Goal: Register for event/course

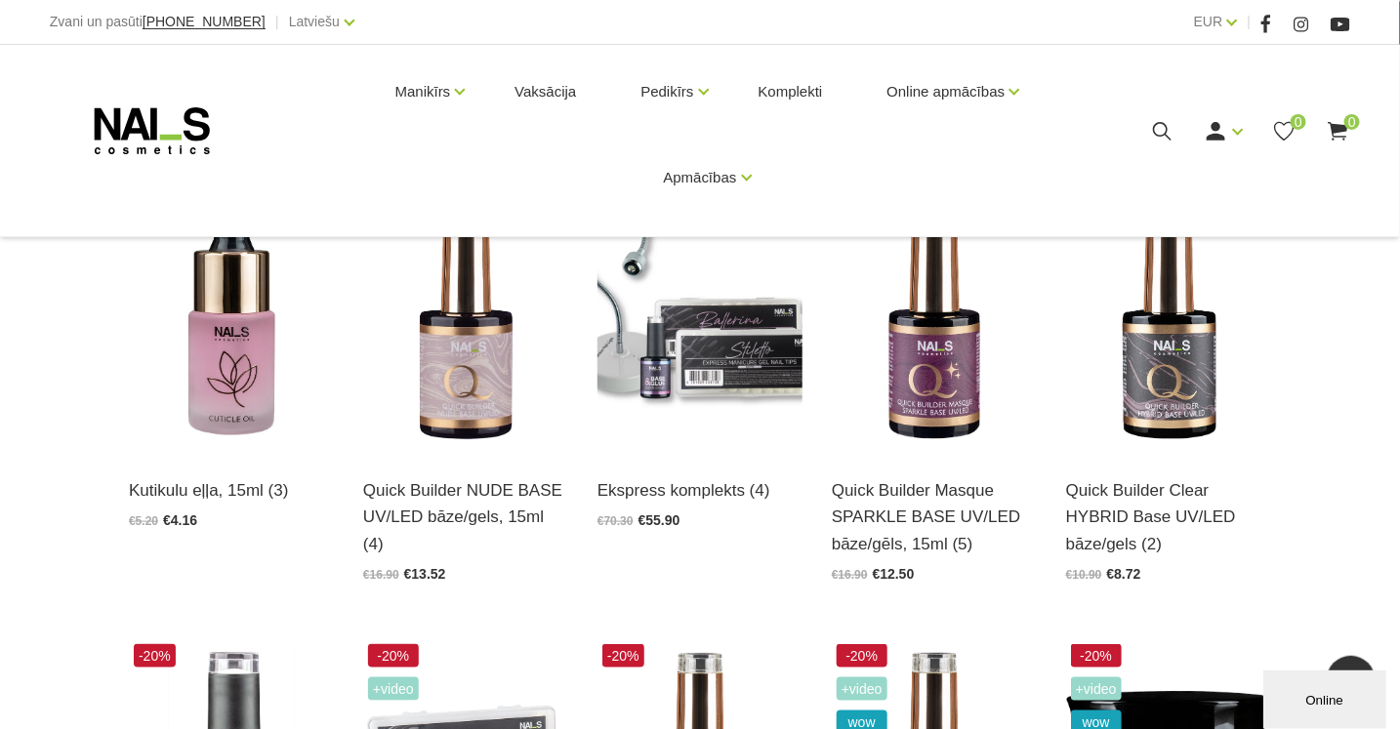
scroll to position [48, 0]
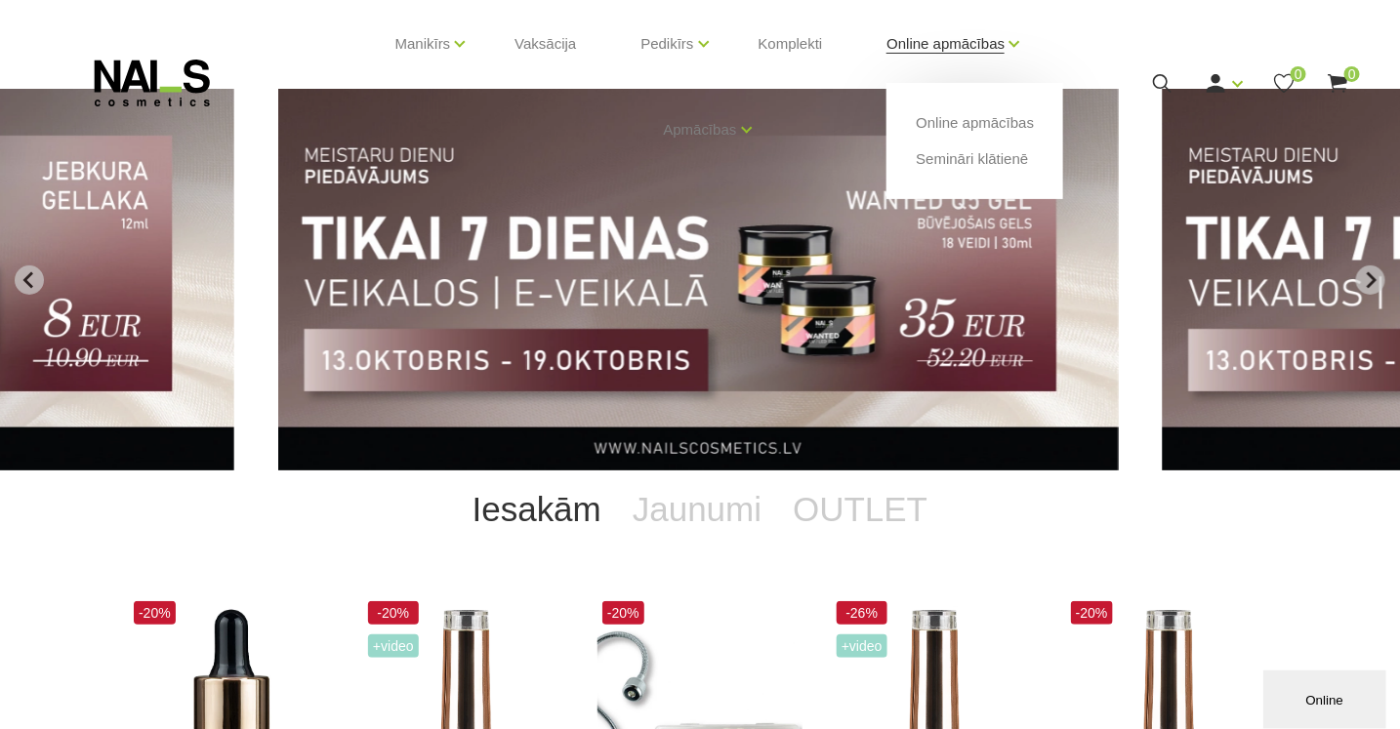
click at [913, 44] on link "Online apmācības" at bounding box center [945, 44] width 118 height 78
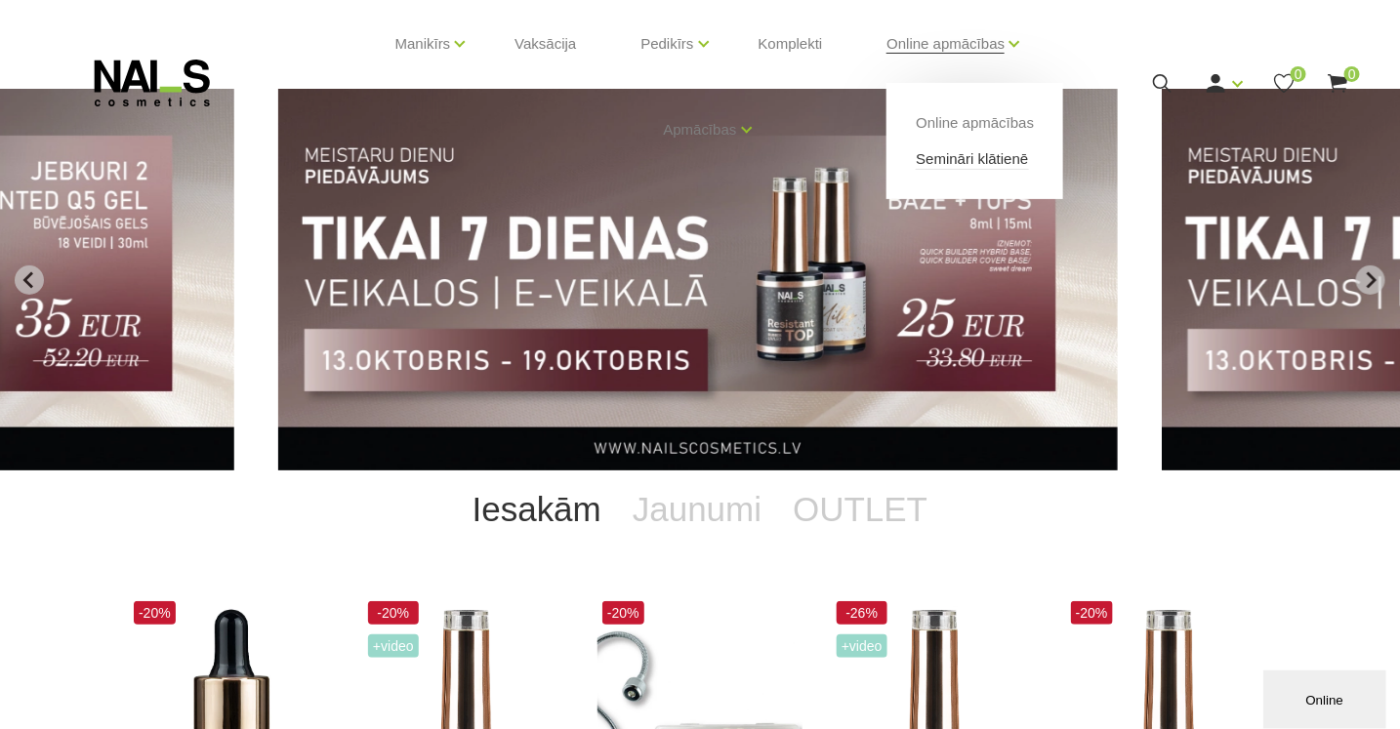
click at [975, 162] on link "Semināri klātienē" at bounding box center [972, 158] width 112 height 21
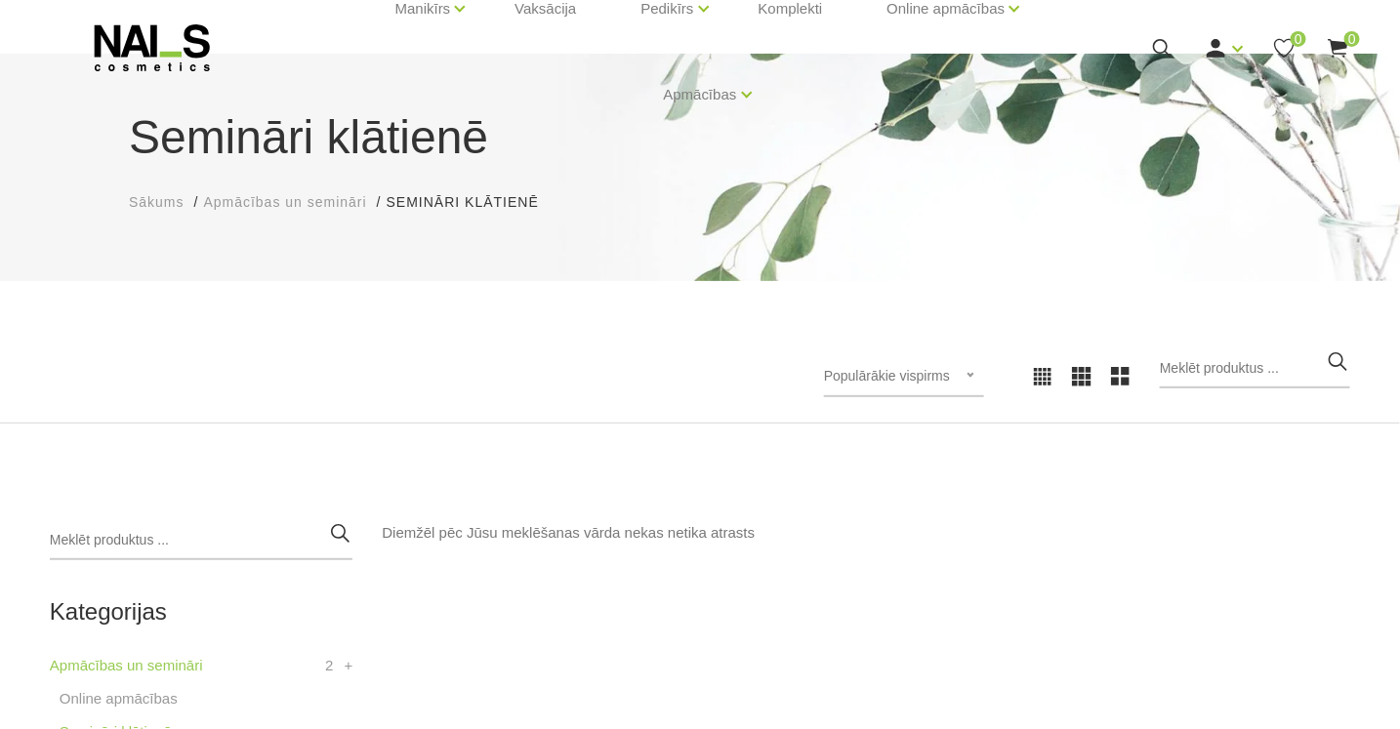
scroll to position [122, 0]
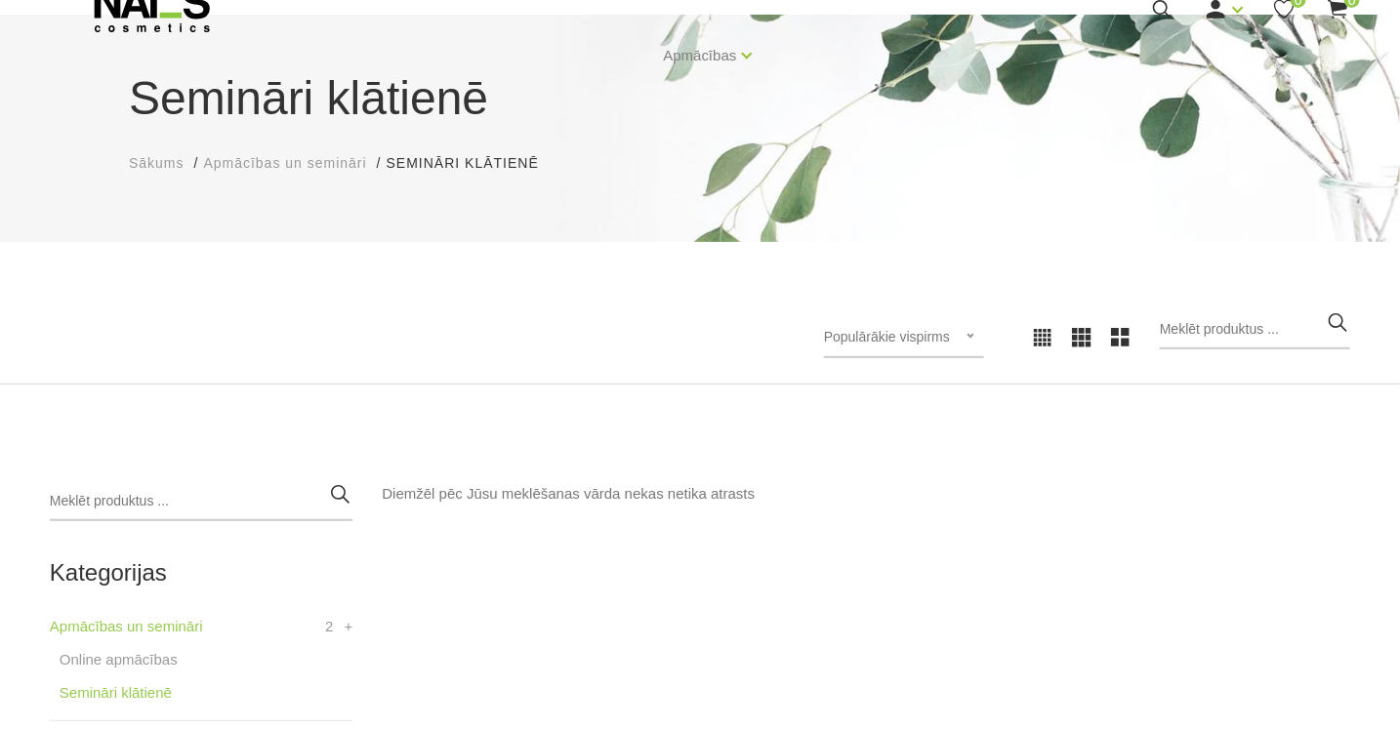
click at [312, 169] on span "Apmācības un semināri" at bounding box center [284, 163] width 163 height 16
